Goal: Navigation & Orientation: Find specific page/section

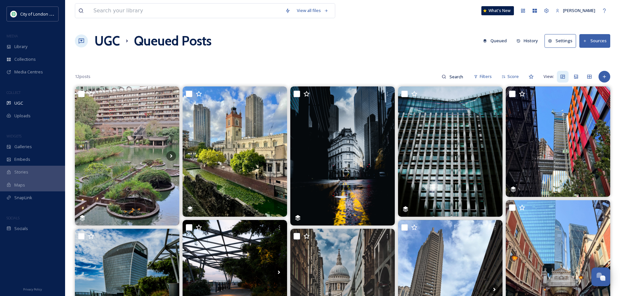
click at [526, 40] on button "History" at bounding box center [527, 40] width 28 height 13
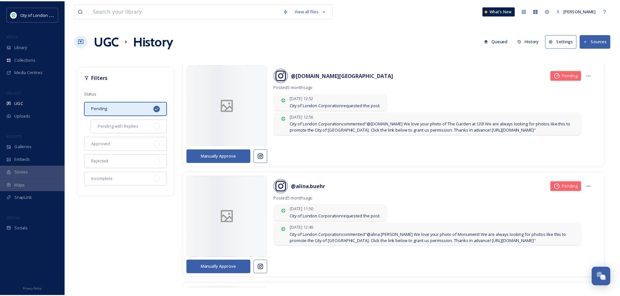
scroll to position [3482, 0]
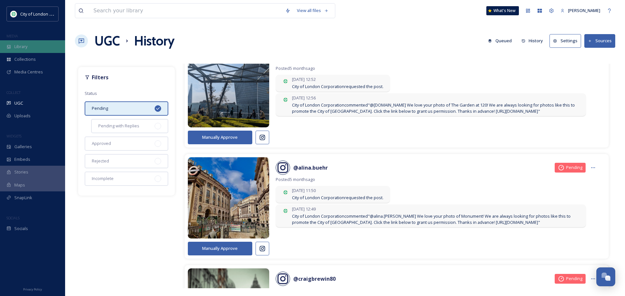
click at [35, 48] on div "Library" at bounding box center [32, 46] width 65 height 13
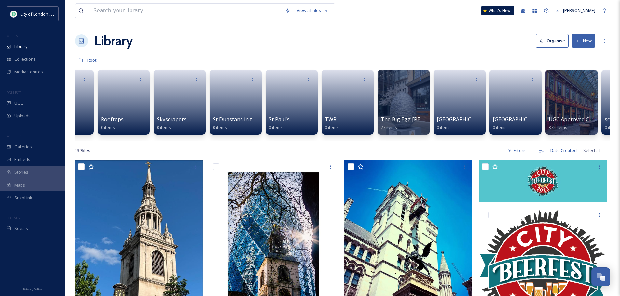
scroll to position [0, 640]
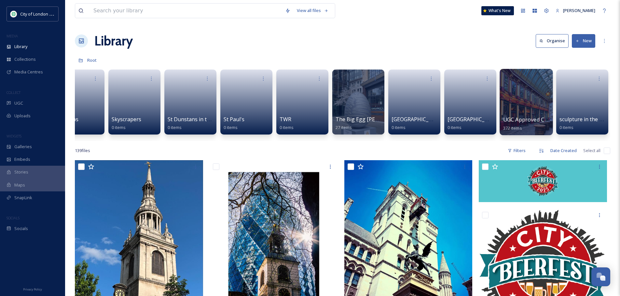
click at [542, 97] on div at bounding box center [526, 102] width 53 height 66
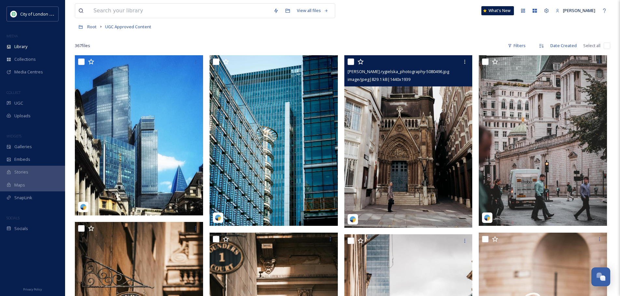
scroll to position [65, 0]
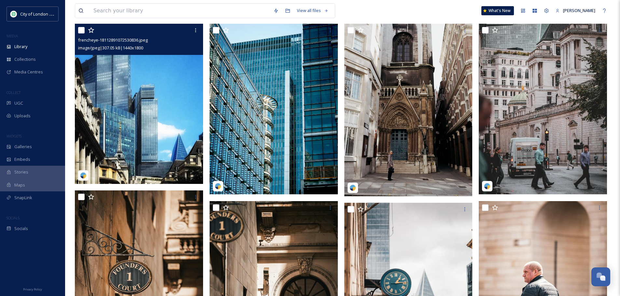
click at [141, 115] on img at bounding box center [139, 104] width 128 height 160
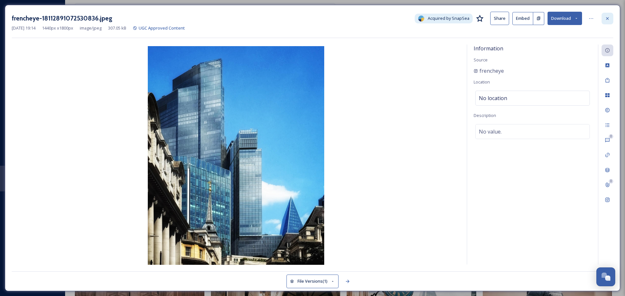
click at [607, 13] on div at bounding box center [607, 19] width 12 height 12
